Goal: Transaction & Acquisition: Download file/media

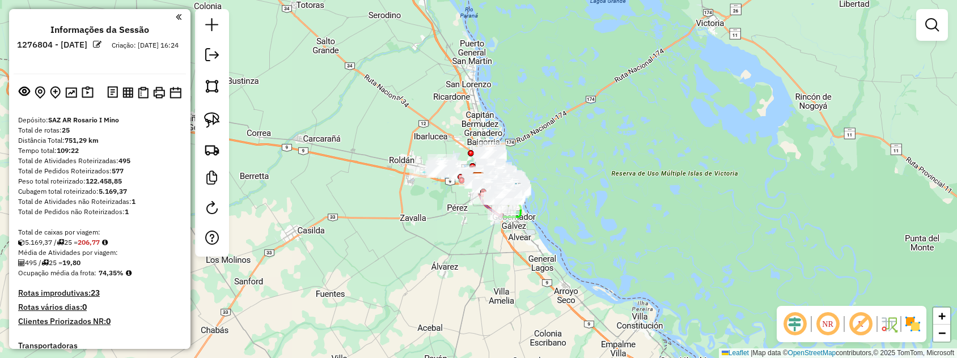
scroll to position [227, 0]
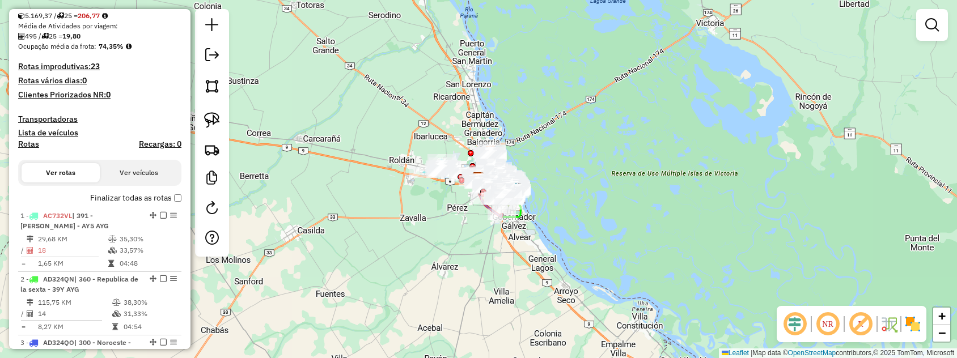
click at [142, 196] on label "Finalizar todas as rotas" at bounding box center [135, 198] width 91 height 12
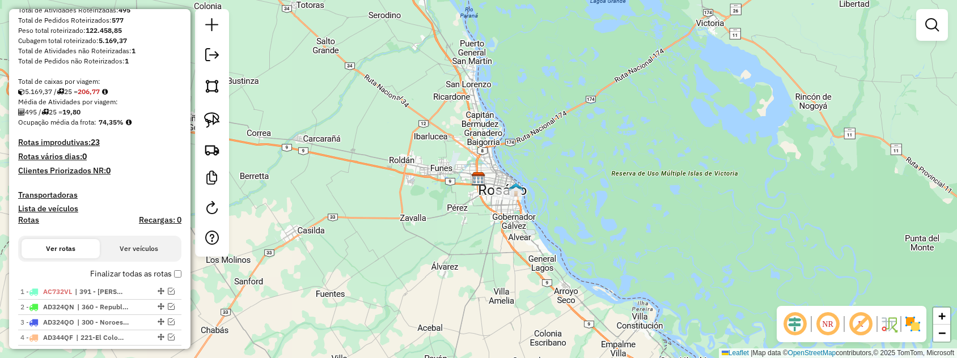
scroll to position [0, 0]
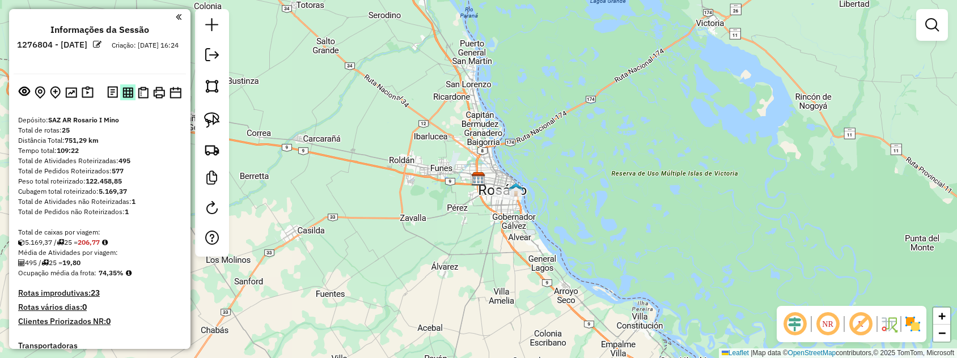
click at [131, 88] on img at bounding box center [128, 92] width 11 height 11
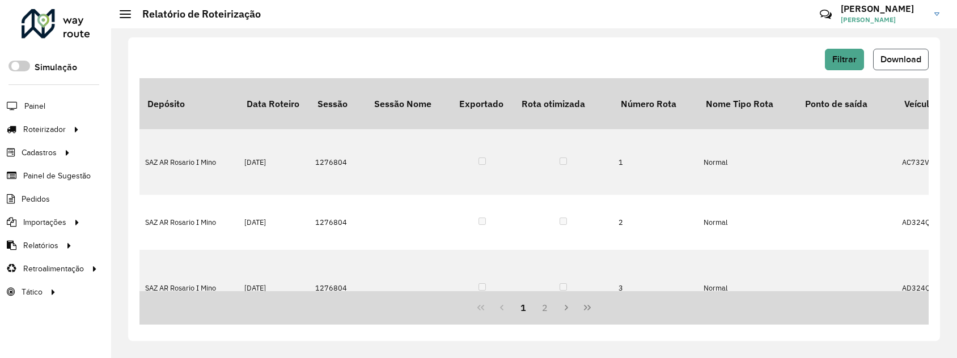
click at [898, 56] on span "Download" at bounding box center [901, 59] width 41 height 10
